Goal: Task Accomplishment & Management: Manage account settings

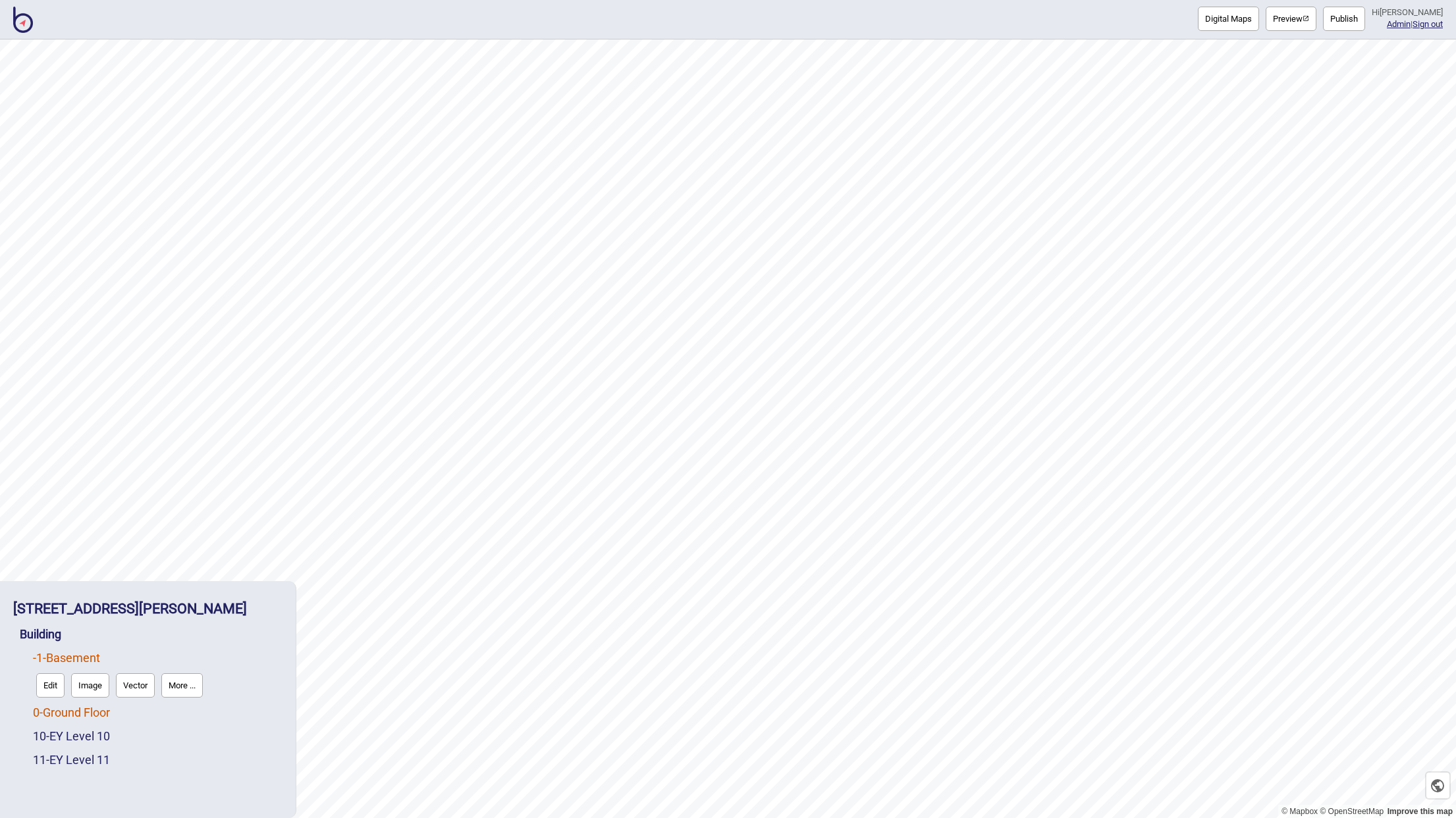
click at [88, 714] on link "0 - Ground Floor" at bounding box center [71, 712] width 77 height 14
click at [85, 734] on link "10 - EY Level 10" at bounding box center [71, 736] width 77 height 14
click at [31, 32] on img at bounding box center [23, 20] width 20 height 27
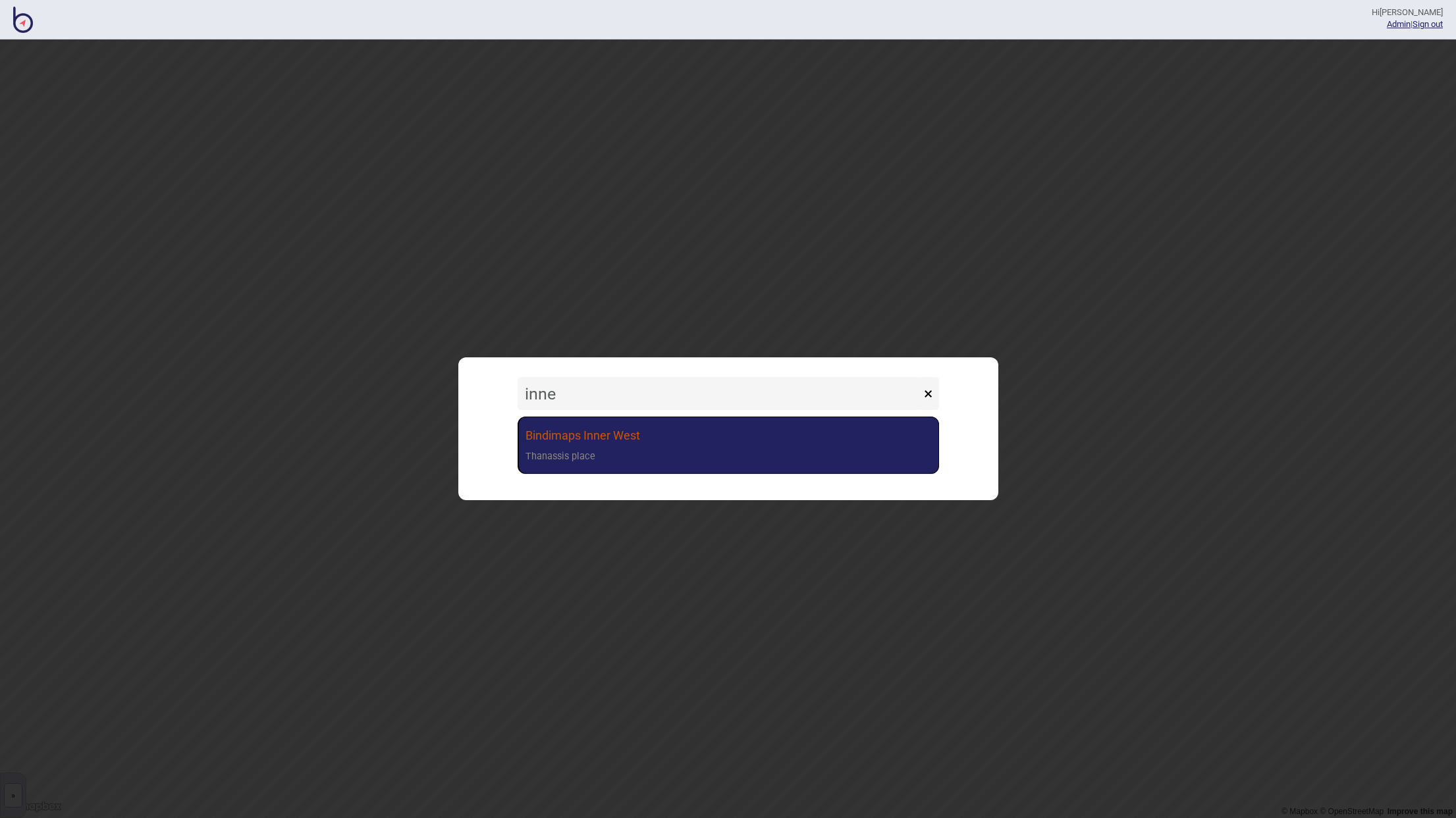
type input "inne"
click at [596, 432] on link "Bindimaps Inner West Thanassis place" at bounding box center [728, 445] width 422 height 57
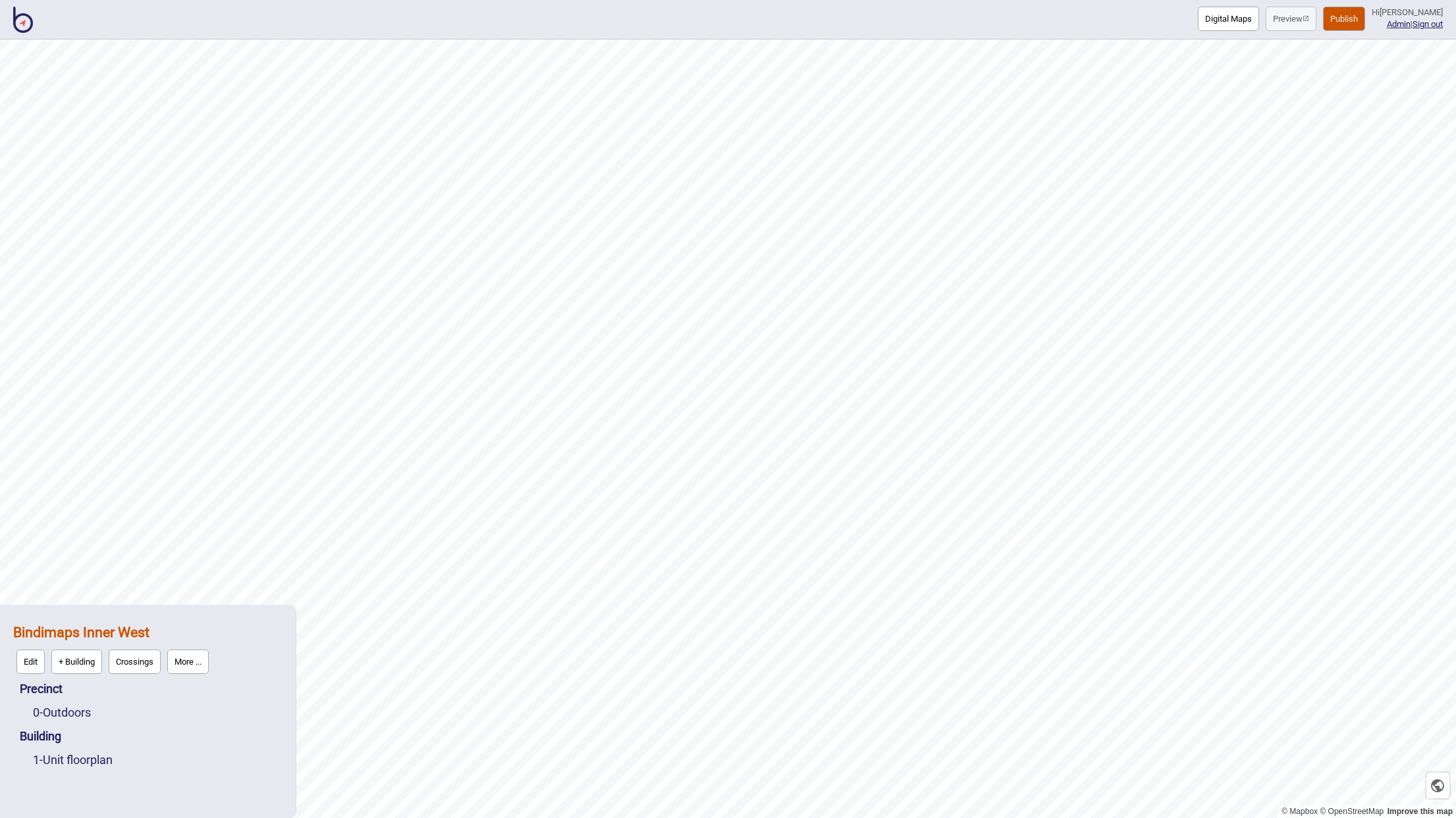
click at [182, 658] on button "More ..." at bounding box center [188, 662] width 41 height 24
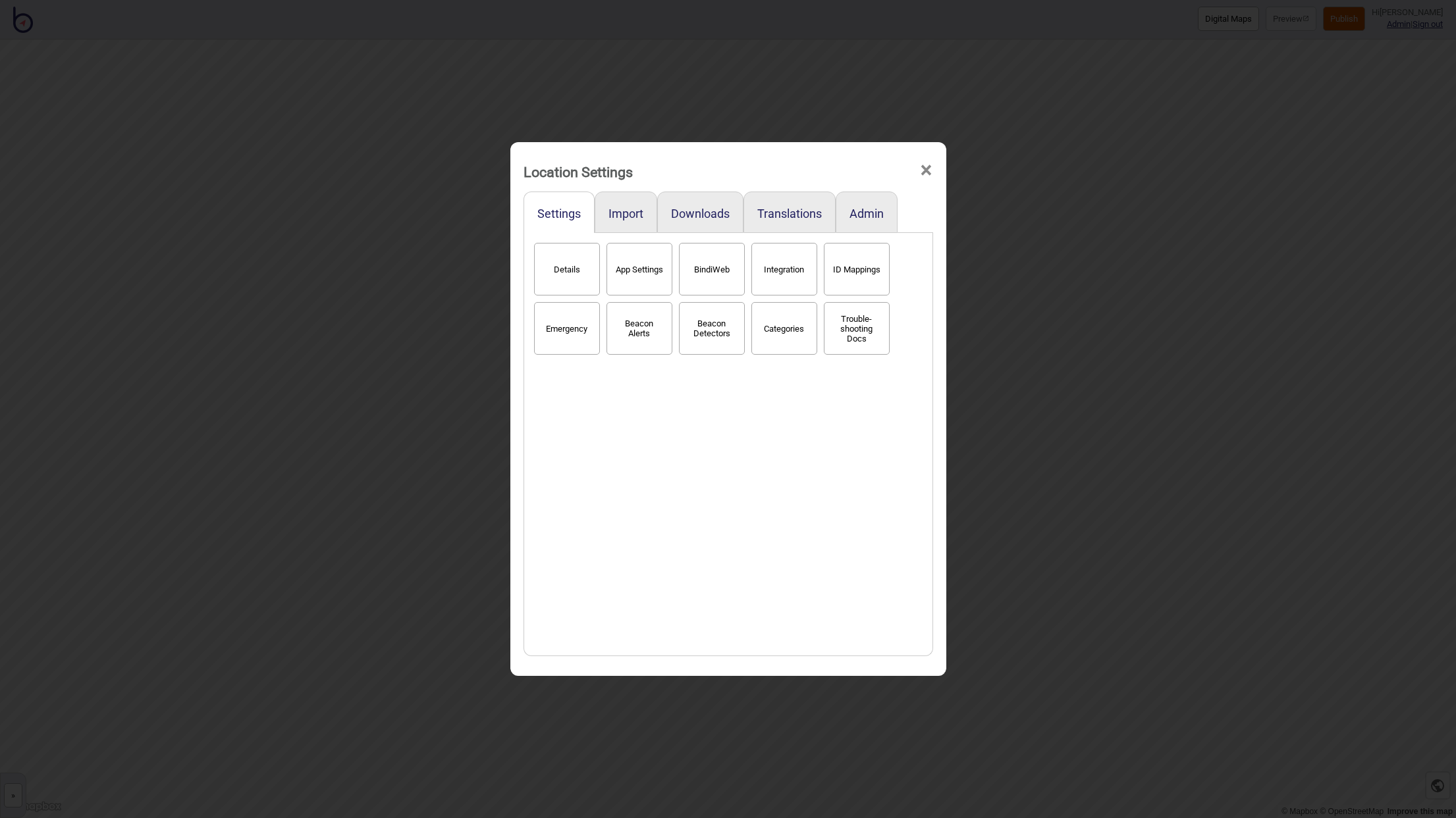
click at [693, 325] on button "Beacon Detectors" at bounding box center [712, 328] width 66 height 52
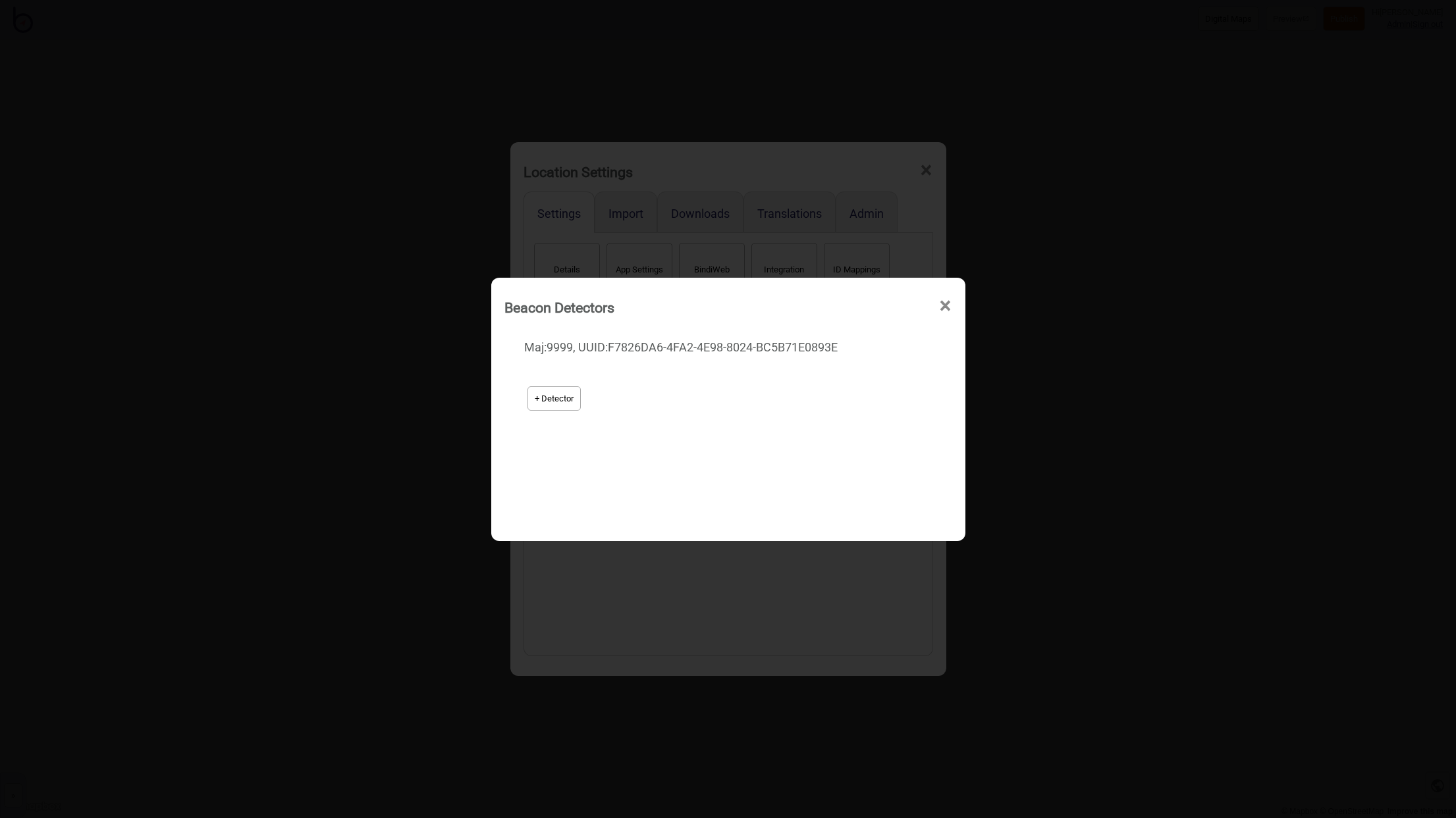
click at [949, 310] on span "×" at bounding box center [945, 307] width 14 height 44
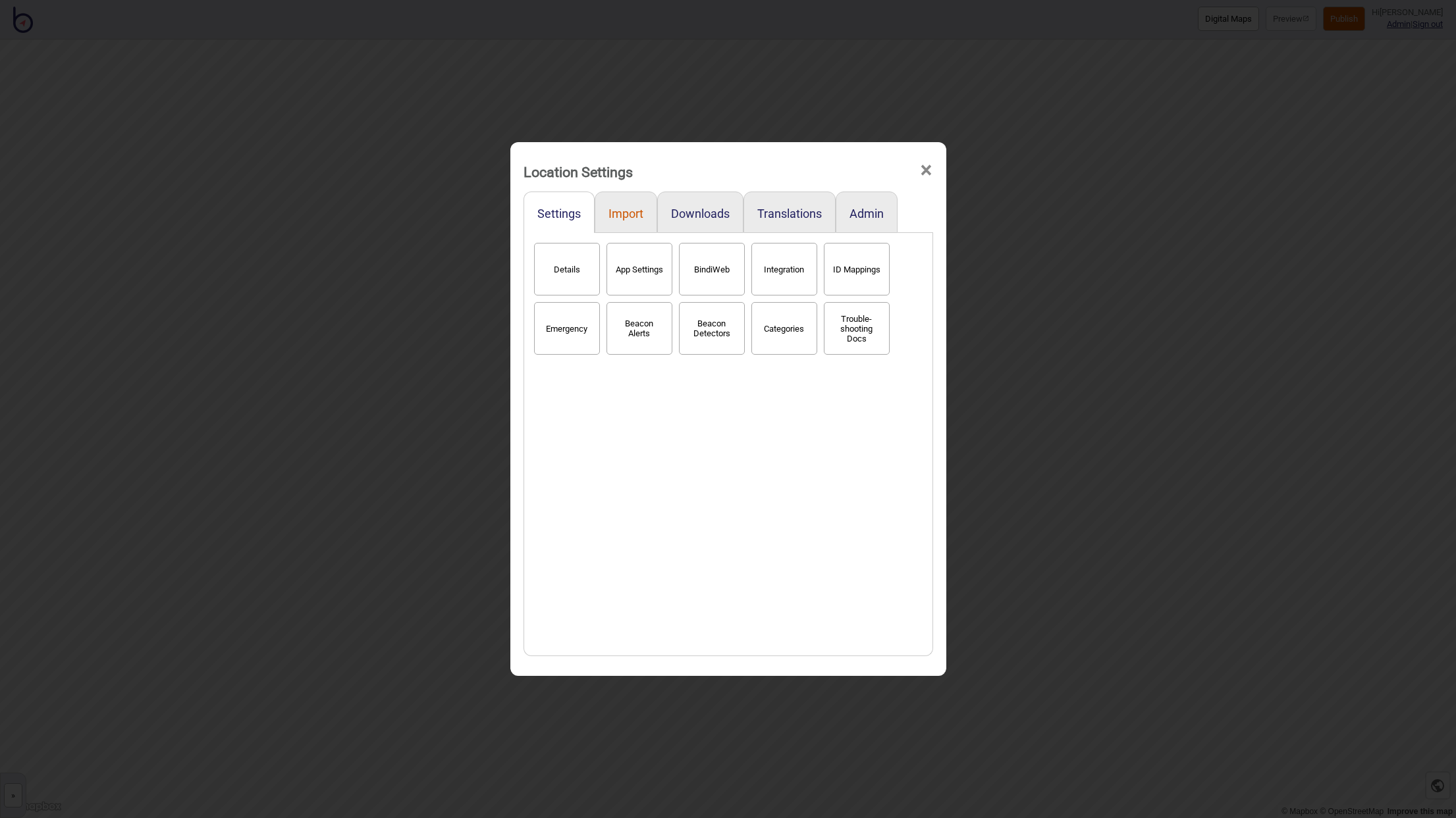
click at [630, 220] on button "Import" at bounding box center [626, 213] width 35 height 14
click at [696, 218] on button "Downloads" at bounding box center [700, 213] width 59 height 14
click at [766, 215] on button "Translations" at bounding box center [789, 213] width 64 height 14
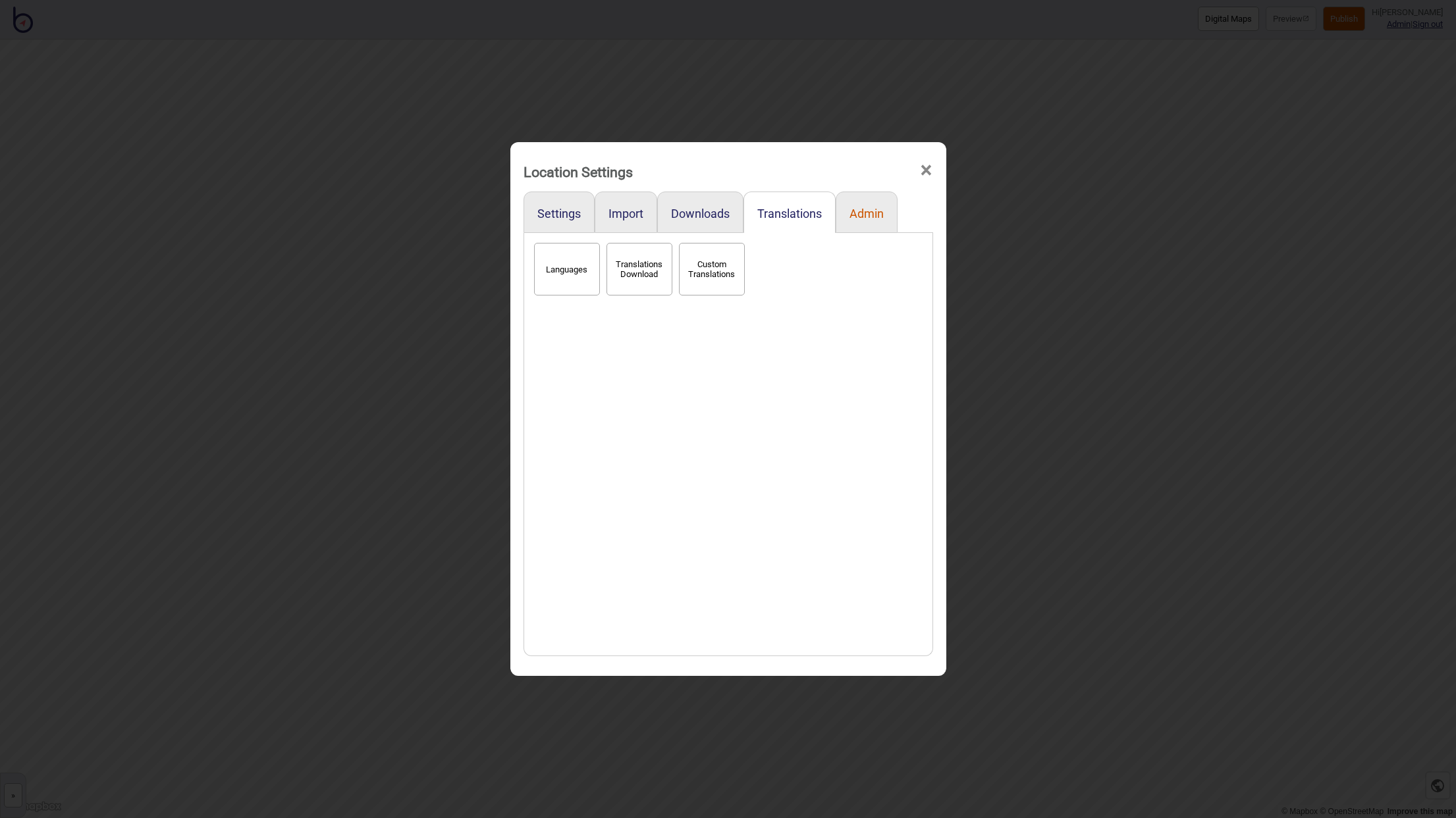
click at [856, 211] on button "Admin" at bounding box center [867, 213] width 34 height 14
click at [561, 221] on div "Settings" at bounding box center [559, 212] width 71 height 41
click at [561, 214] on button "Settings" at bounding box center [559, 213] width 44 height 14
click at [634, 271] on button "App Settings" at bounding box center [639, 269] width 66 height 52
select select "2"
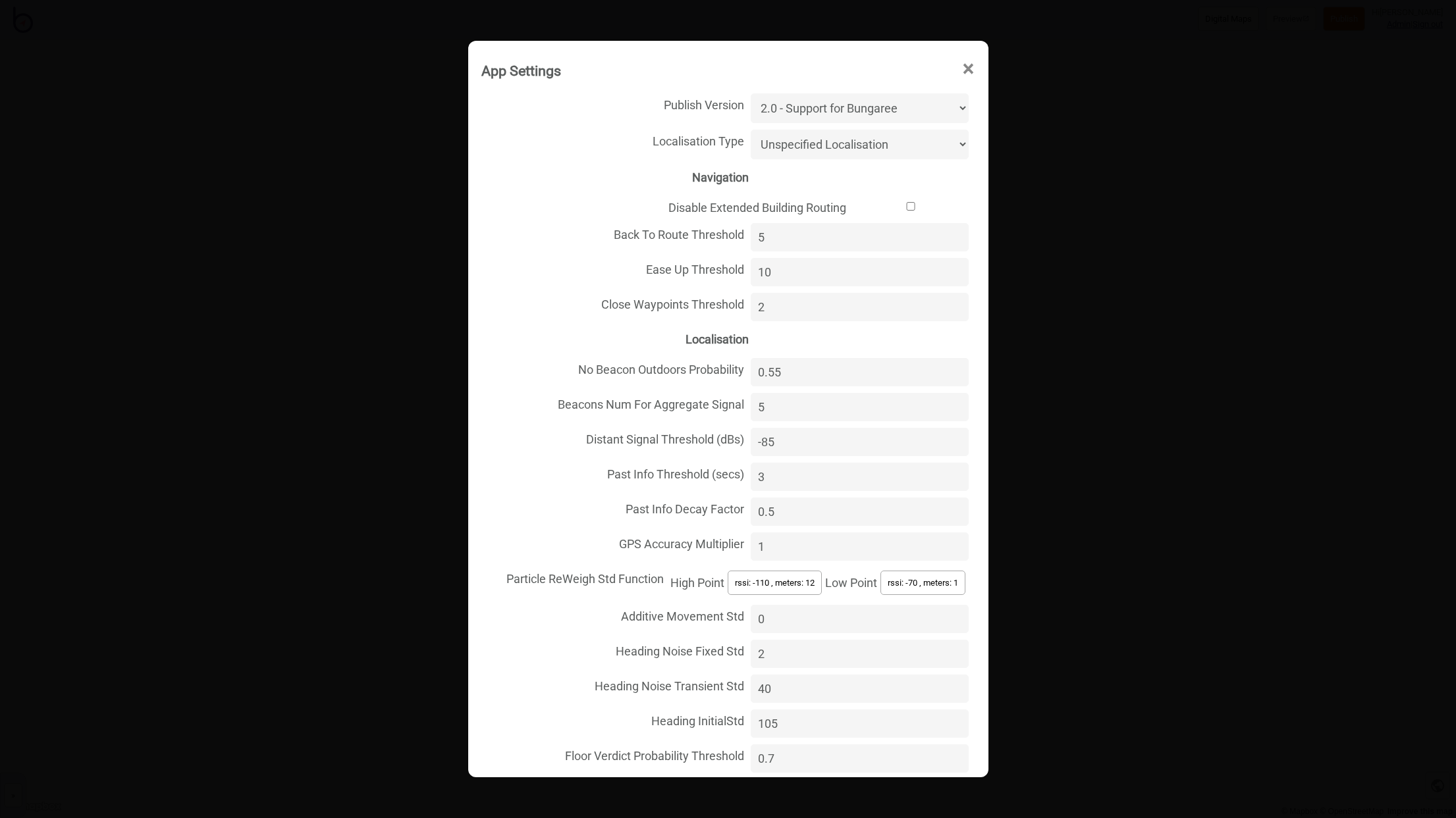
click at [966, 68] on span "×" at bounding box center [969, 70] width 14 height 44
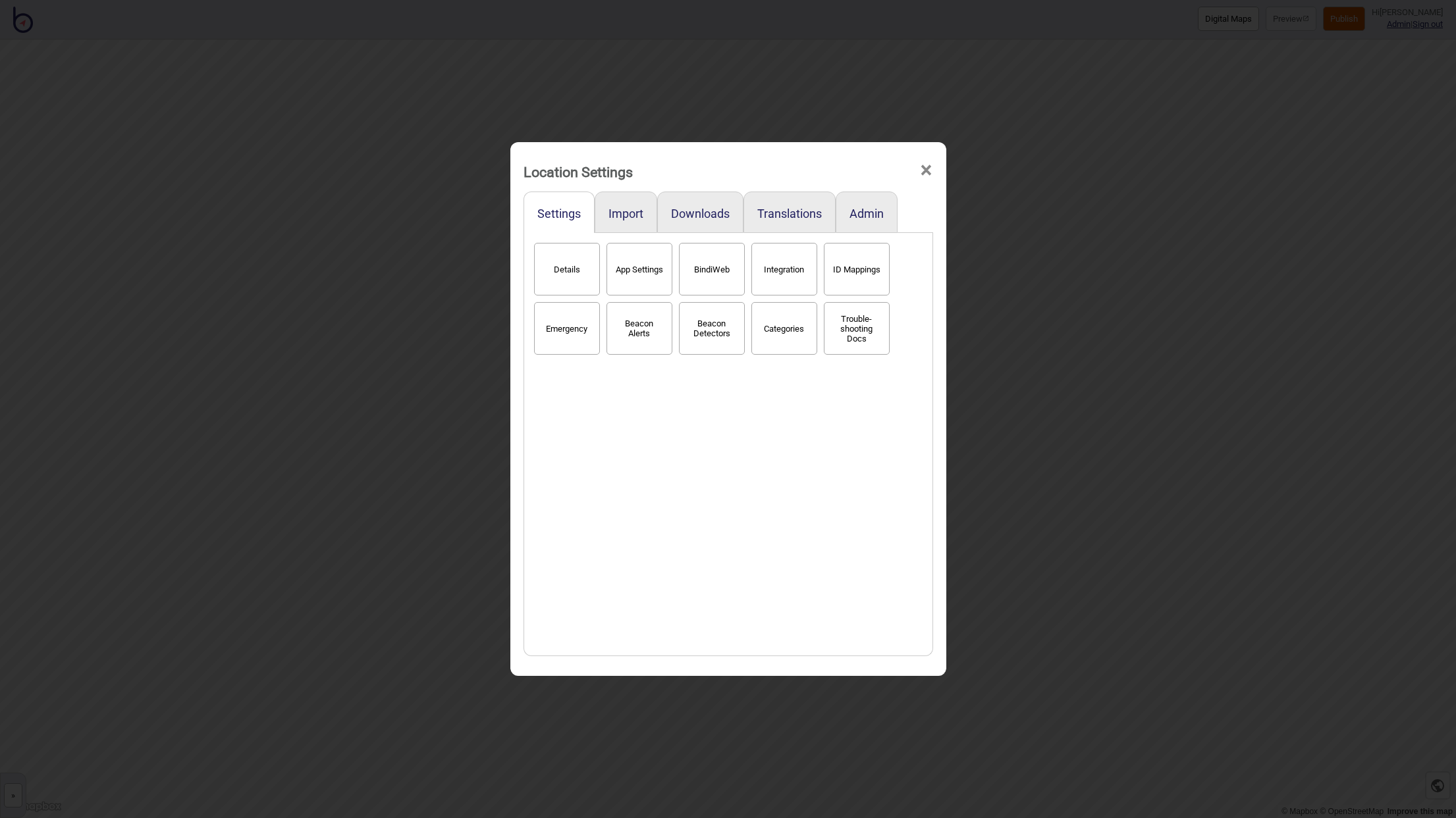
click at [629, 314] on button "Beacon Alerts" at bounding box center [639, 328] width 66 height 52
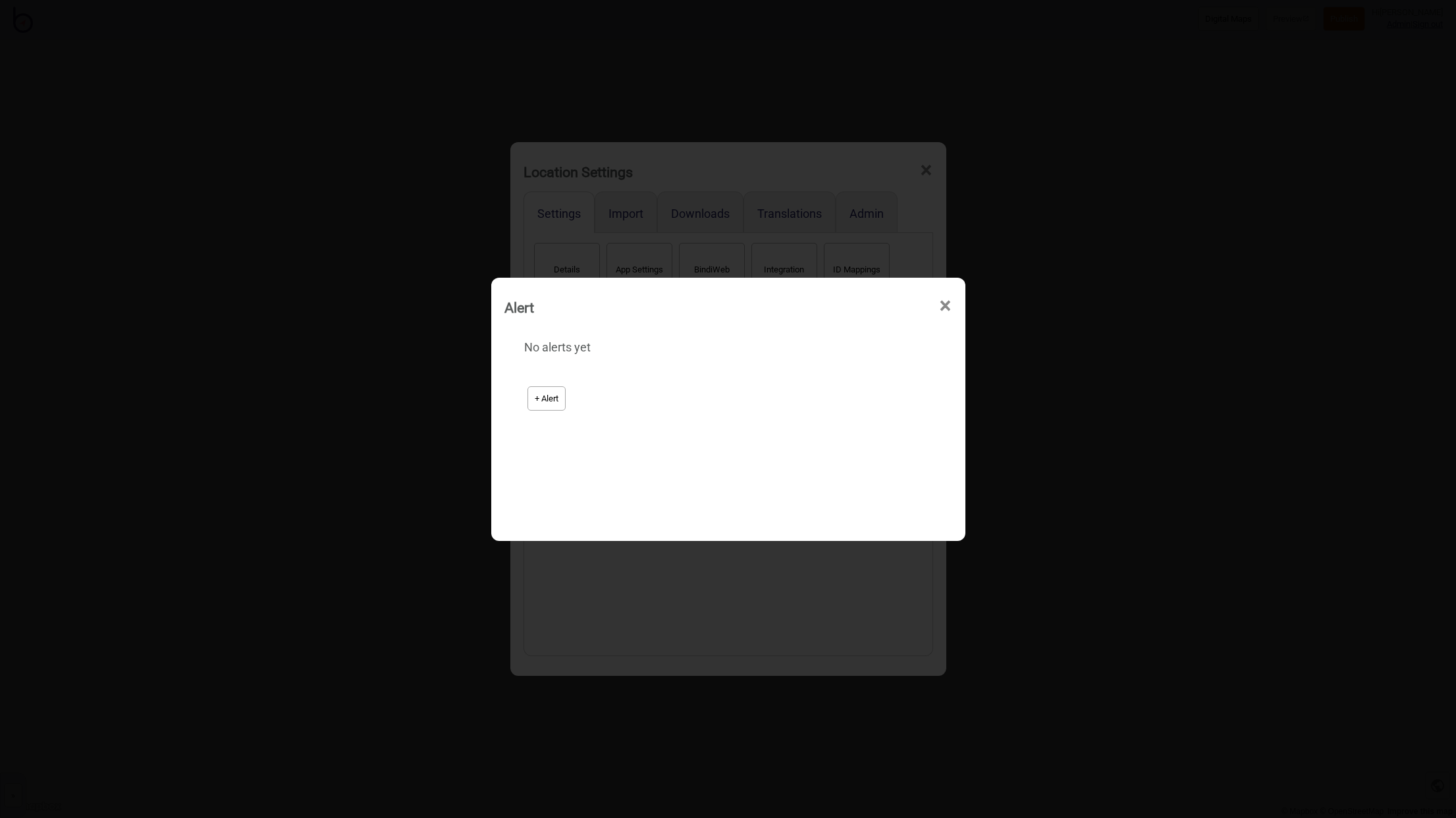
click at [945, 305] on span "×" at bounding box center [945, 307] width 14 height 44
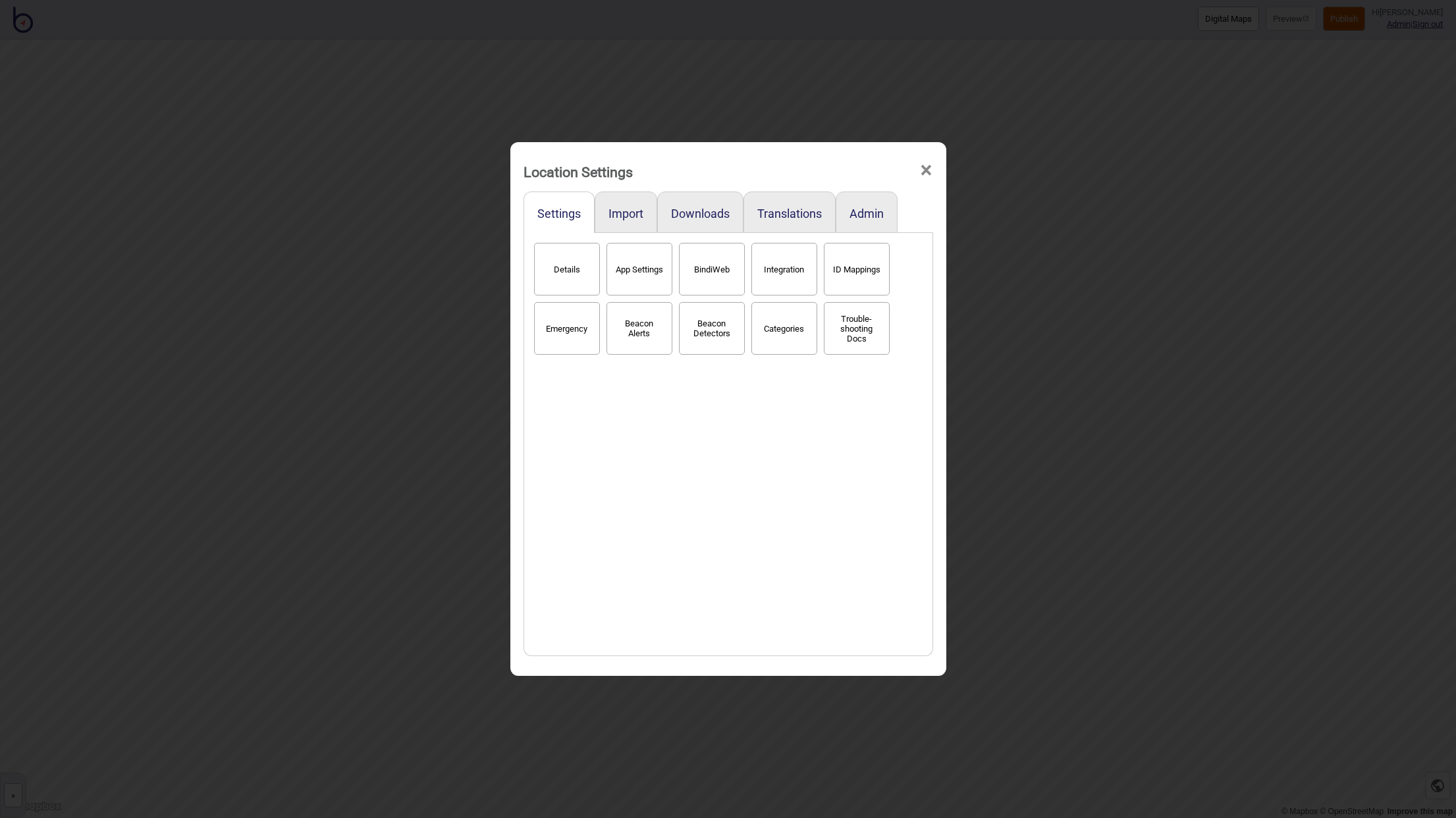
click at [866, 322] on button "Trouble-shooting Docs" at bounding box center [857, 328] width 66 height 52
click at [583, 274] on button "Details" at bounding box center [567, 269] width 66 height 52
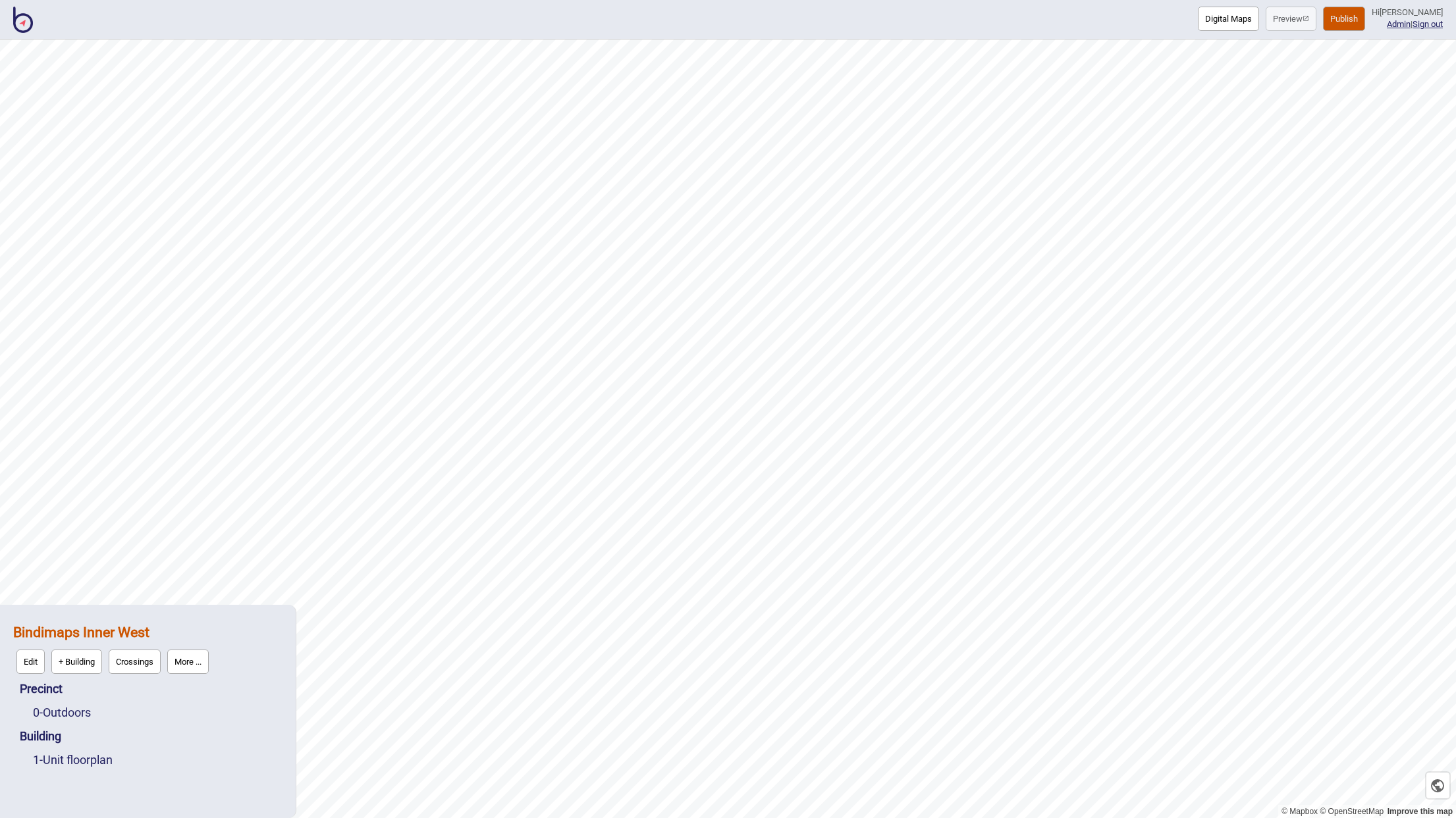
click at [188, 664] on button "More ..." at bounding box center [188, 662] width 41 height 24
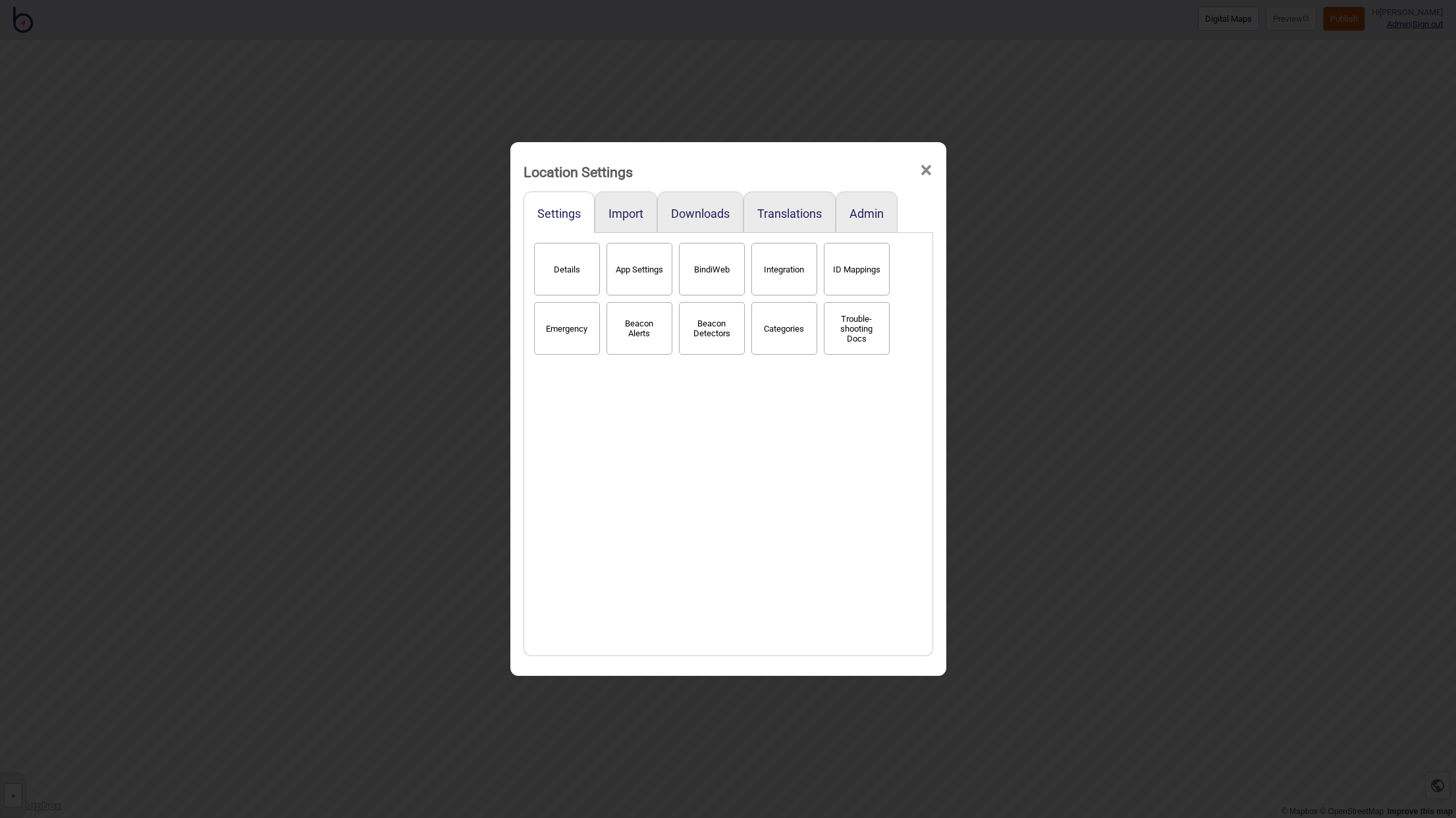
click at [934, 166] on div "Location Settings ×" at bounding box center [728, 168] width 422 height 39
click at [927, 163] on span "×" at bounding box center [926, 170] width 14 height 44
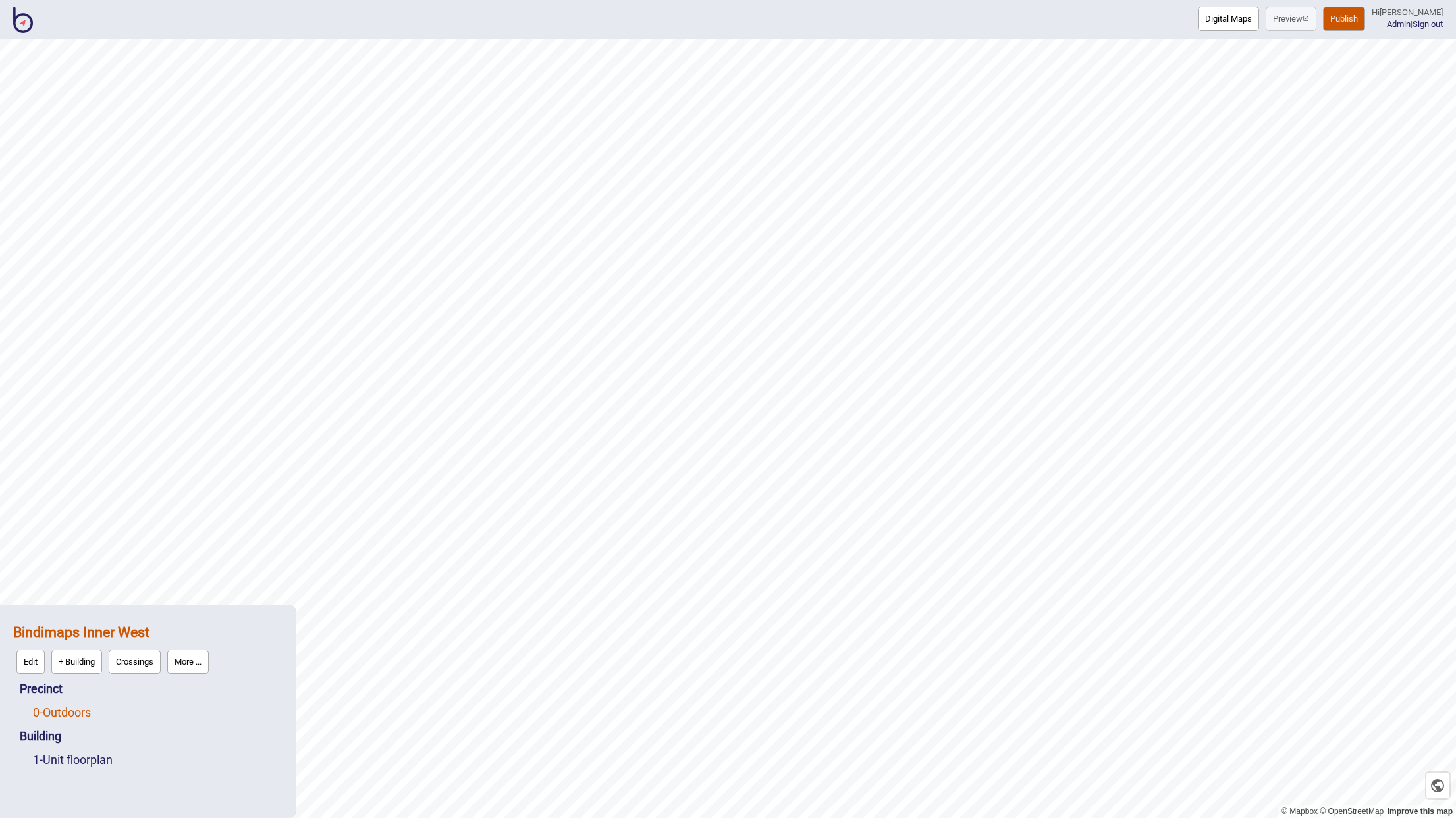
click at [70, 716] on link "0 - Outdoors" at bounding box center [62, 712] width 58 height 14
click at [77, 760] on link "1 - Unit floorplan" at bounding box center [73, 760] width 80 height 14
click at [60, 678] on link "0 - Outdoors" at bounding box center [62, 682] width 58 height 14
click at [113, 633] on strong "Bindimaps Inner West" at bounding box center [81, 632] width 136 height 16
click at [36, 661] on button "Edit" at bounding box center [31, 662] width 28 height 24
